Goal: Task Accomplishment & Management: Manage account settings

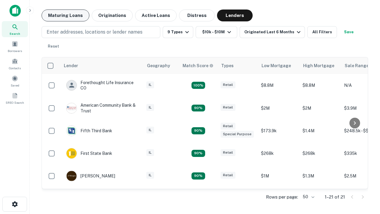
click at [65, 15] on button "Maturing Loans" at bounding box center [66, 16] width 48 height 12
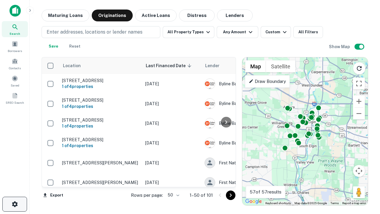
click at [15, 204] on icon "button" at bounding box center [14, 204] width 7 height 7
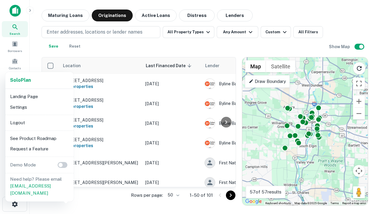
click at [39, 122] on li "Logout" at bounding box center [40, 122] width 64 height 11
